Goal: Task Accomplishment & Management: Use online tool/utility

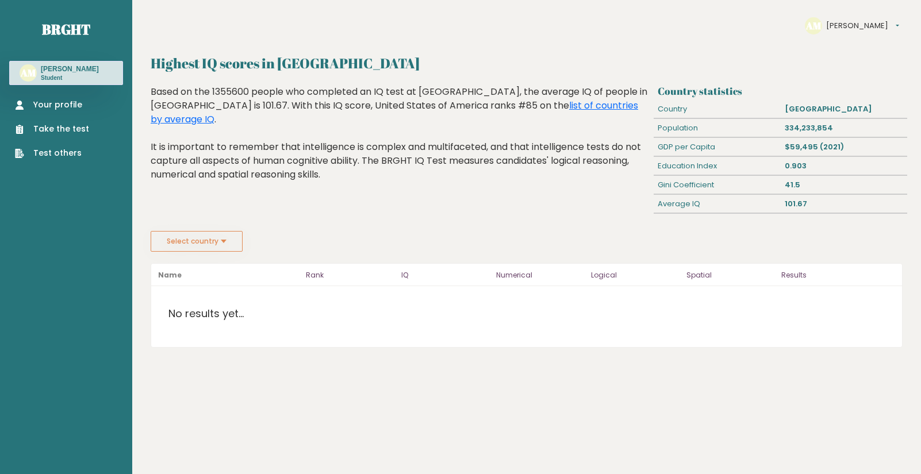
click at [57, 132] on link "Take the test" at bounding box center [52, 129] width 74 height 12
click at [5, 289] on aside "Brght AM [PERSON_NAME] Student Your profile Take the test Test others" at bounding box center [66, 237] width 132 height 474
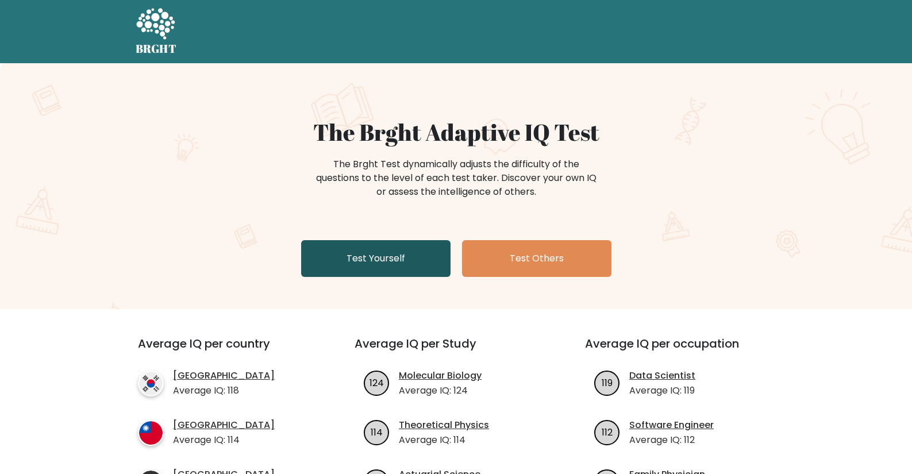
click at [327, 247] on link "Test Yourself" at bounding box center [375, 258] width 149 height 37
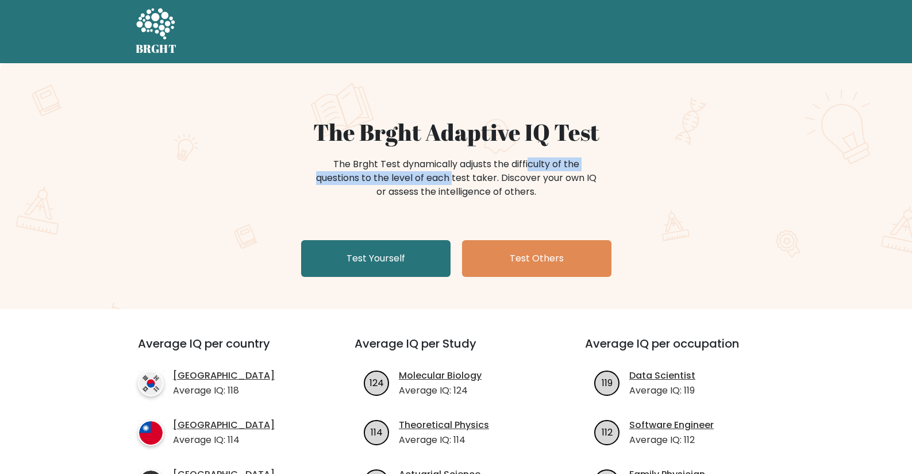
drag, startPoint x: 407, startPoint y: 174, endPoint x: 489, endPoint y: 161, distance: 83.2
click at [489, 161] on div "The Brght Test dynamically adjusts the difficulty of the questions to the level…" at bounding box center [456, 178] width 287 height 41
drag, startPoint x: 377, startPoint y: 178, endPoint x: 560, endPoint y: 194, distance: 184.1
click at [558, 194] on div "The Brght Test dynamically adjusts the difficulty of the questions to the level…" at bounding box center [456, 178] width 287 height 41
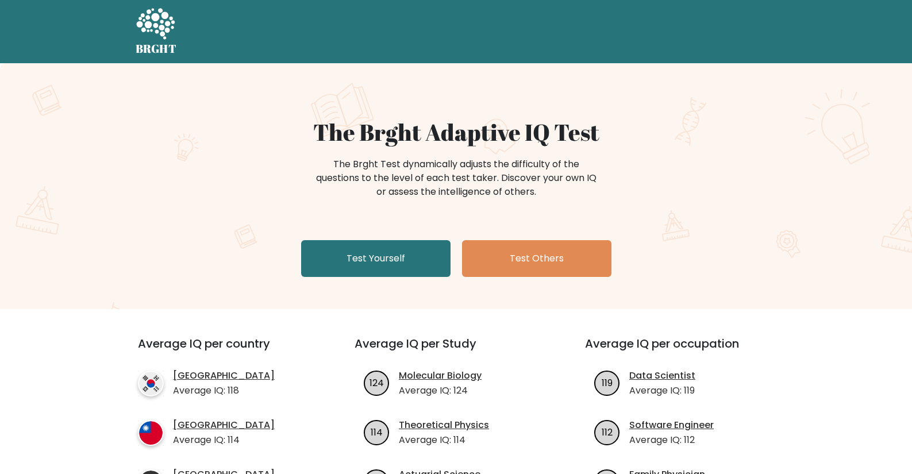
click at [561, 194] on div "The Brght Test dynamically adjusts the difficulty of the questions to the level…" at bounding box center [456, 178] width 287 height 41
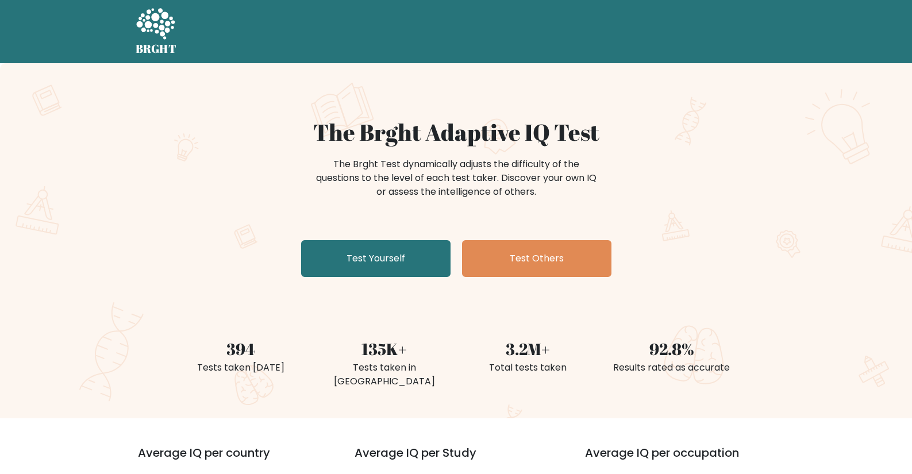
drag, startPoint x: 521, startPoint y: 172, endPoint x: 521, endPoint y: 195, distance: 23.0
click at [521, 195] on div "The Brght Test dynamically adjusts the difficulty of the questions to the level…" at bounding box center [456, 178] width 287 height 41
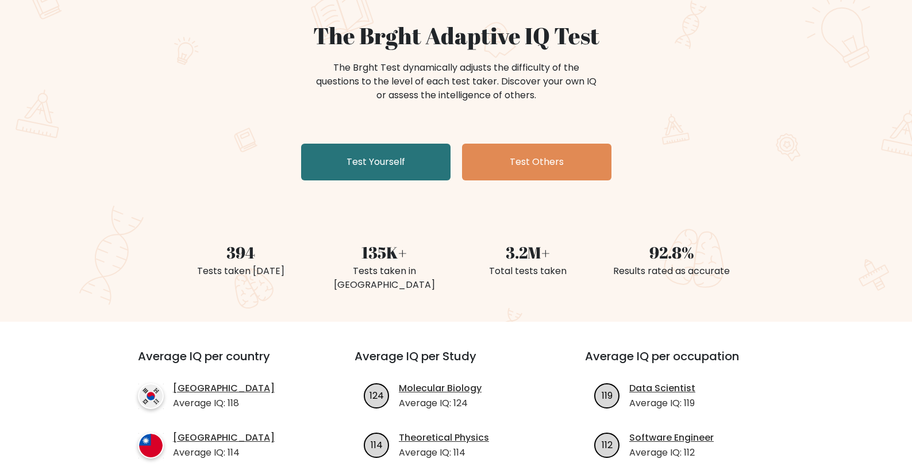
scroll to position [97, 0]
